Goal: Transaction & Acquisition: Purchase product/service

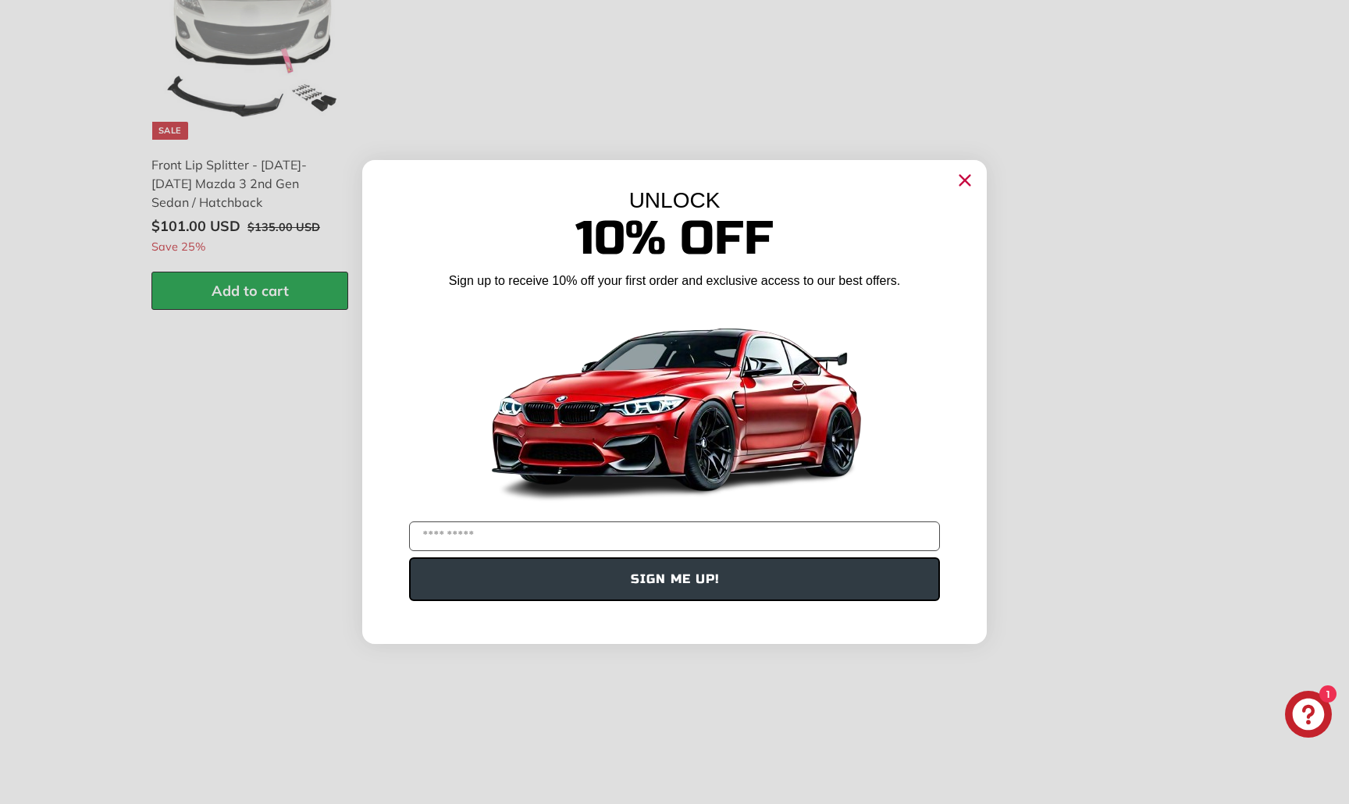
scroll to position [2412, 0]
